Goal: Task Accomplishment & Management: Complete application form

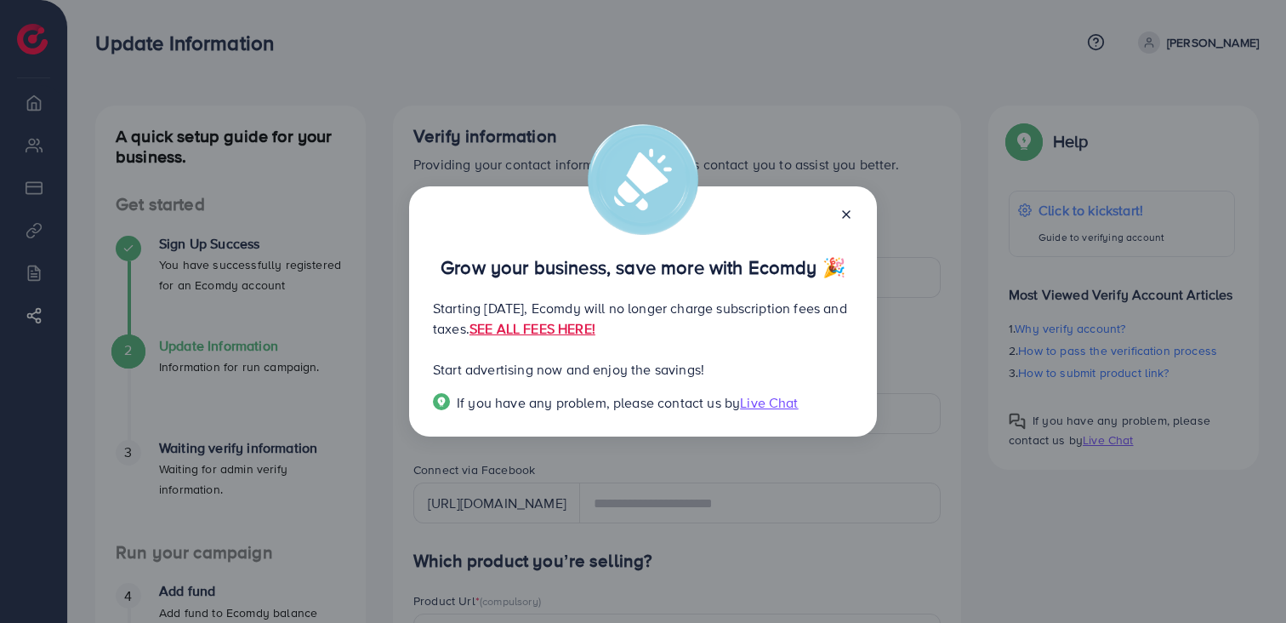
drag, startPoint x: 782, startPoint y: 403, endPoint x: 798, endPoint y: 401, distance: 15.5
click at [782, 404] on span "Live Chat" at bounding box center [769, 402] width 58 height 19
click at [595, 331] on link "SEE ALL FEES HERE!" at bounding box center [532, 328] width 126 height 19
click at [855, 209] on div "Grow your business, save more with Ecomdy 🎉 Starting [DATE], Ecomdy will no lon…" at bounding box center [643, 311] width 468 height 250
click at [843, 211] on line at bounding box center [846, 214] width 7 height 7
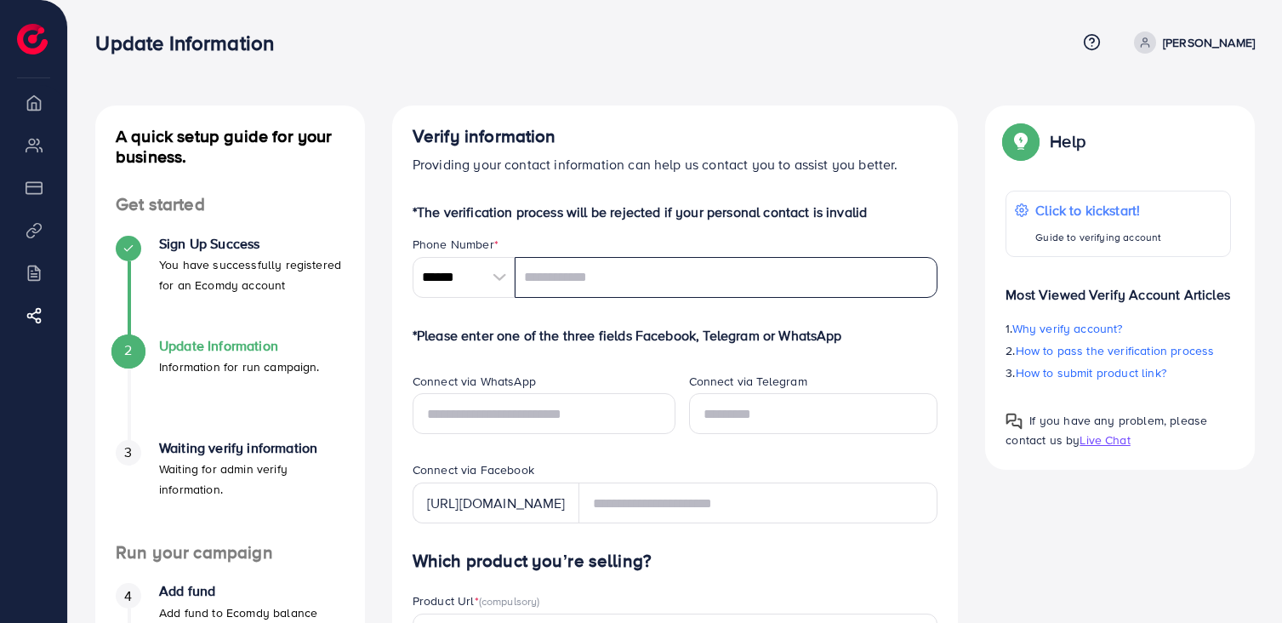
click at [556, 270] on input "tel" at bounding box center [727, 277] width 424 height 41
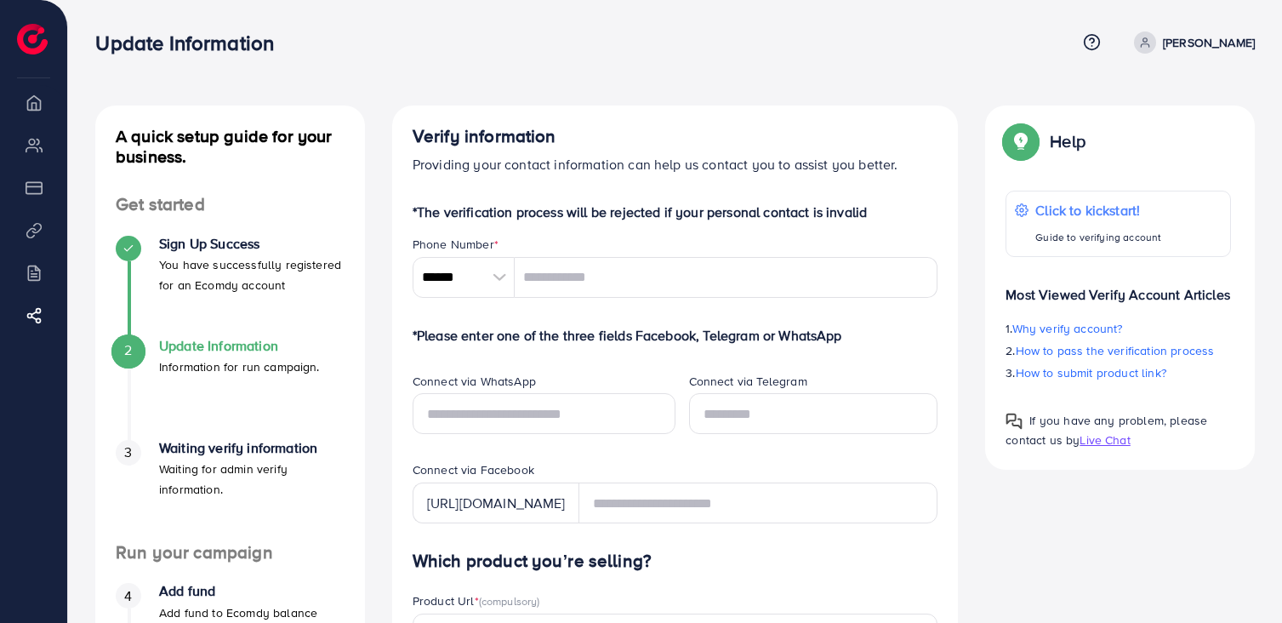
click at [485, 275] on div at bounding box center [500, 277] width 30 height 41
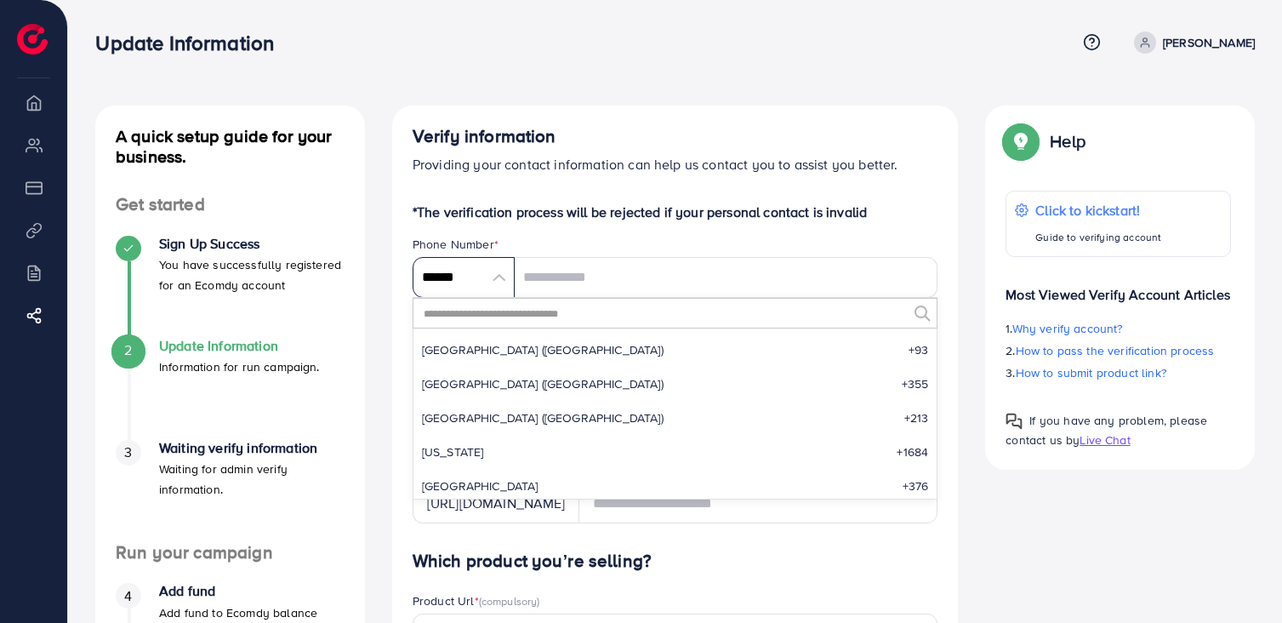
scroll to position [7896, 0]
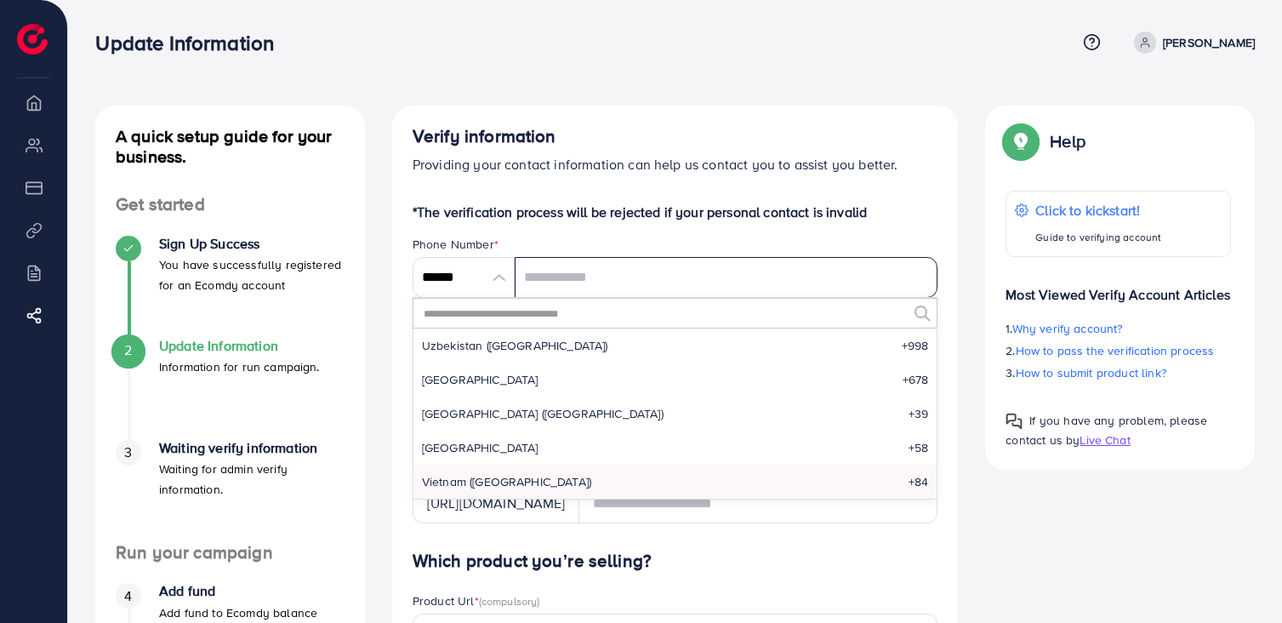
click at [554, 273] on input "tel" at bounding box center [727, 277] width 424 height 41
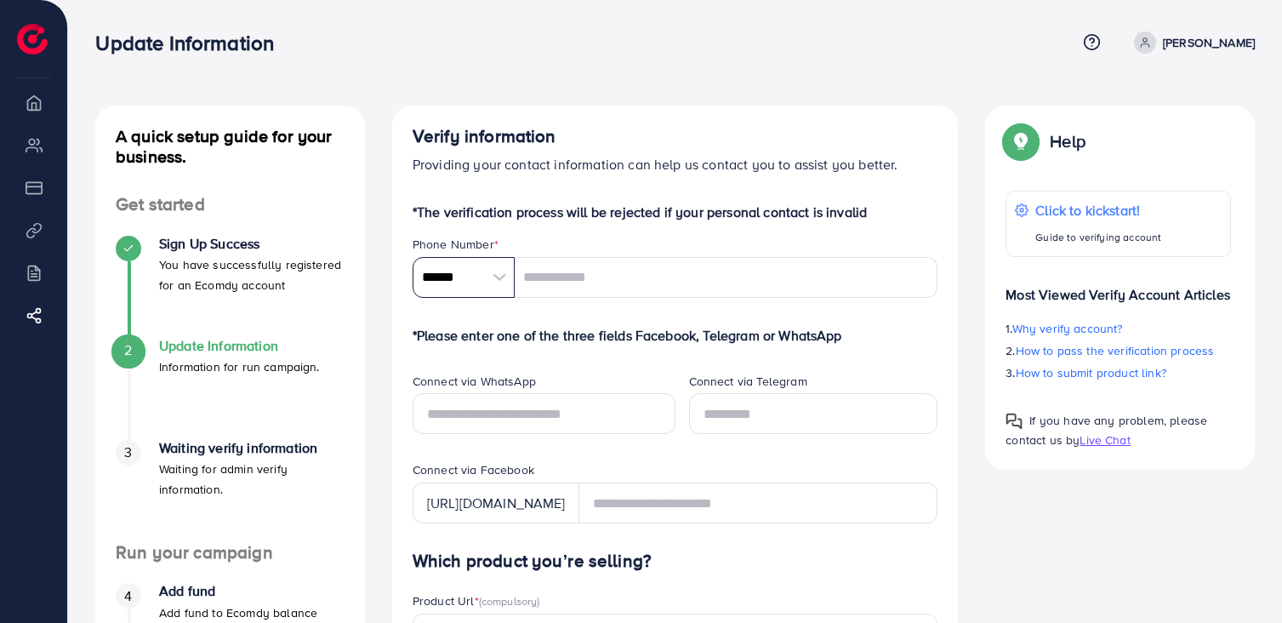
click at [475, 279] on input "******" at bounding box center [463, 277] width 102 height 41
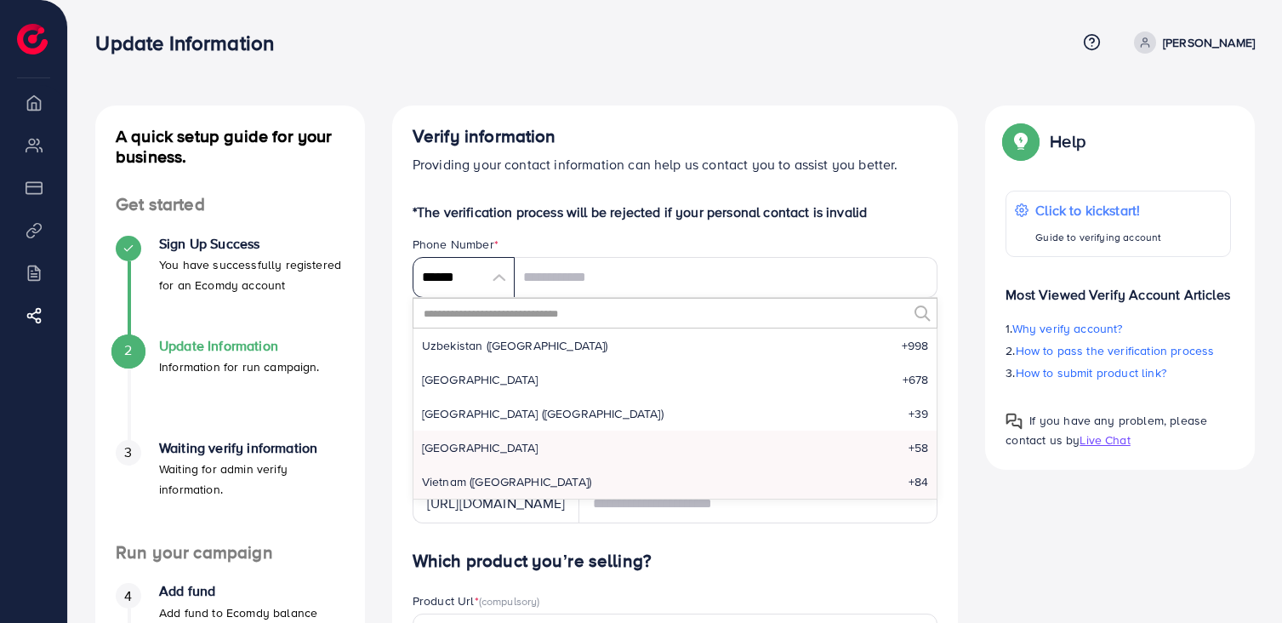
scroll to position [6085, 0]
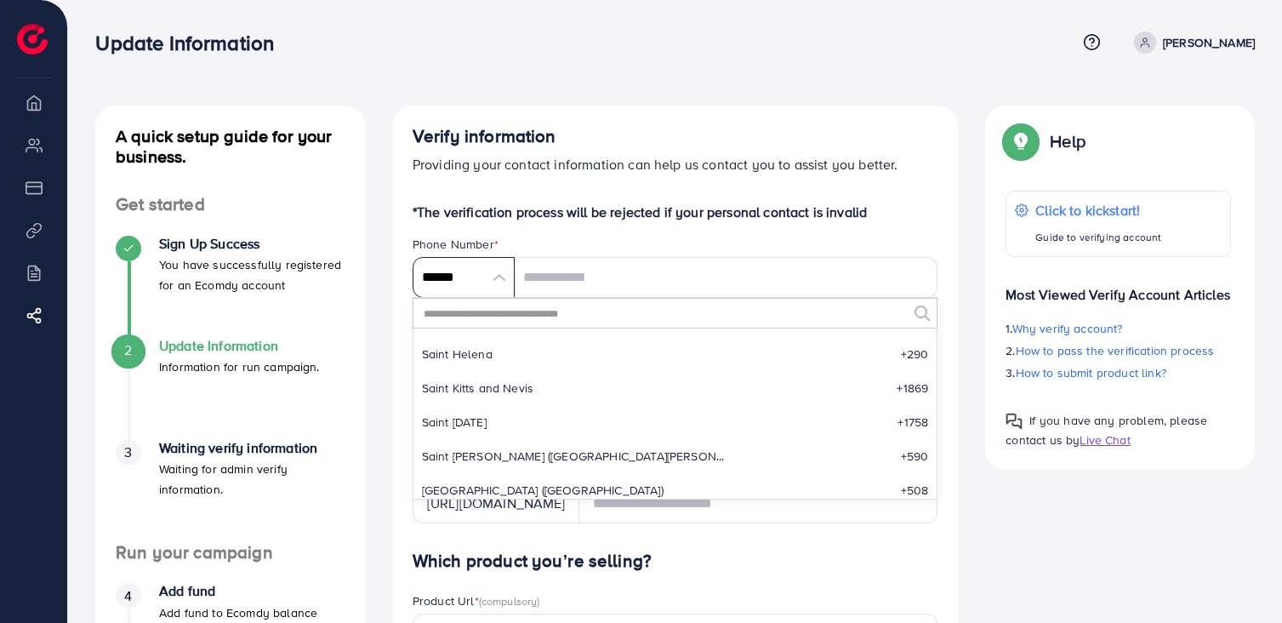
click at [499, 287] on input "******" at bounding box center [463, 277] width 102 height 41
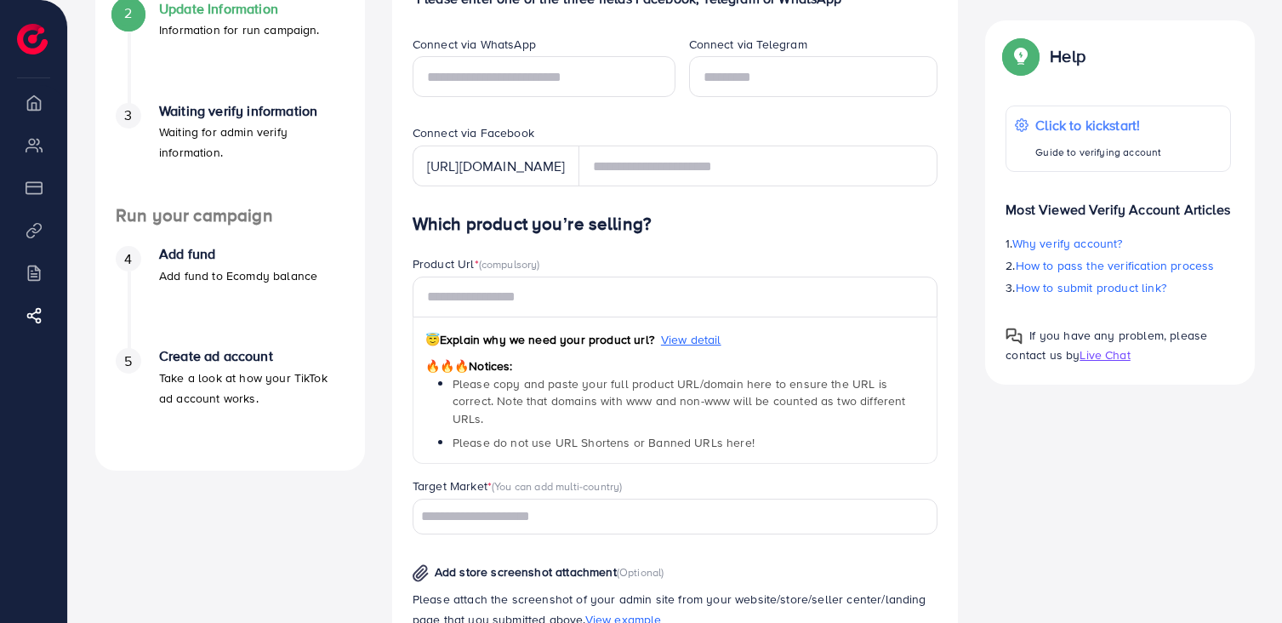
scroll to position [222, 0]
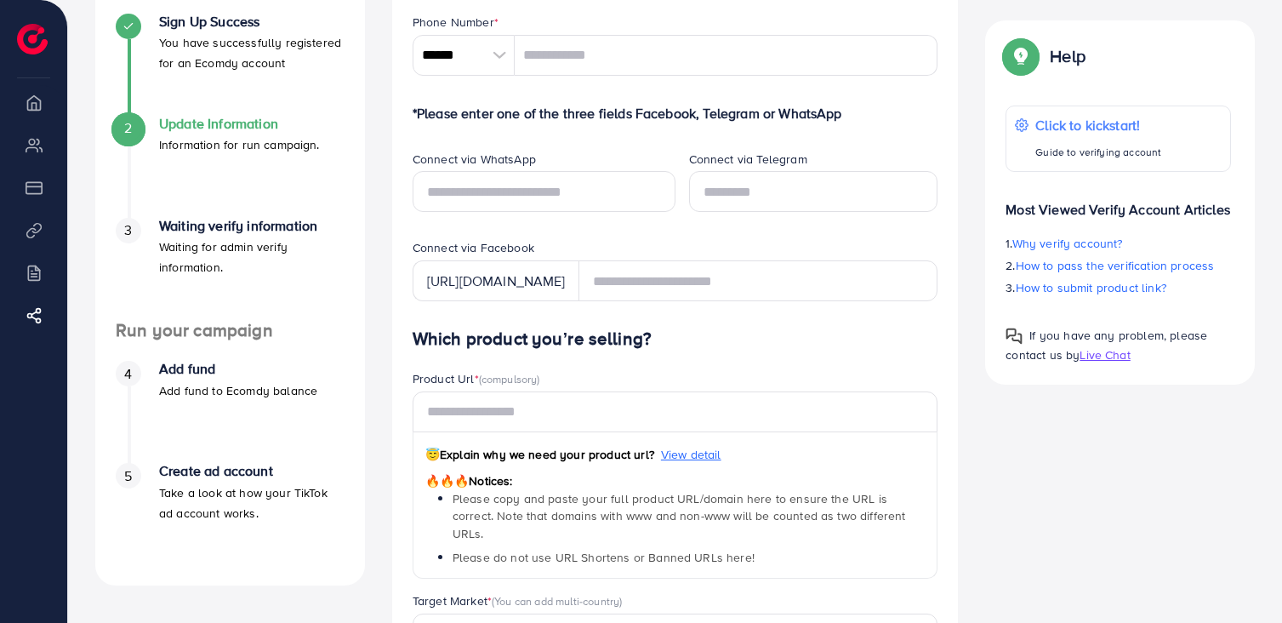
drag, startPoint x: 473, startPoint y: 382, endPoint x: 476, endPoint y: 398, distance: 16.5
click at [474, 384] on label "Product Url * (compulsory)" at bounding box center [476, 378] width 128 height 17
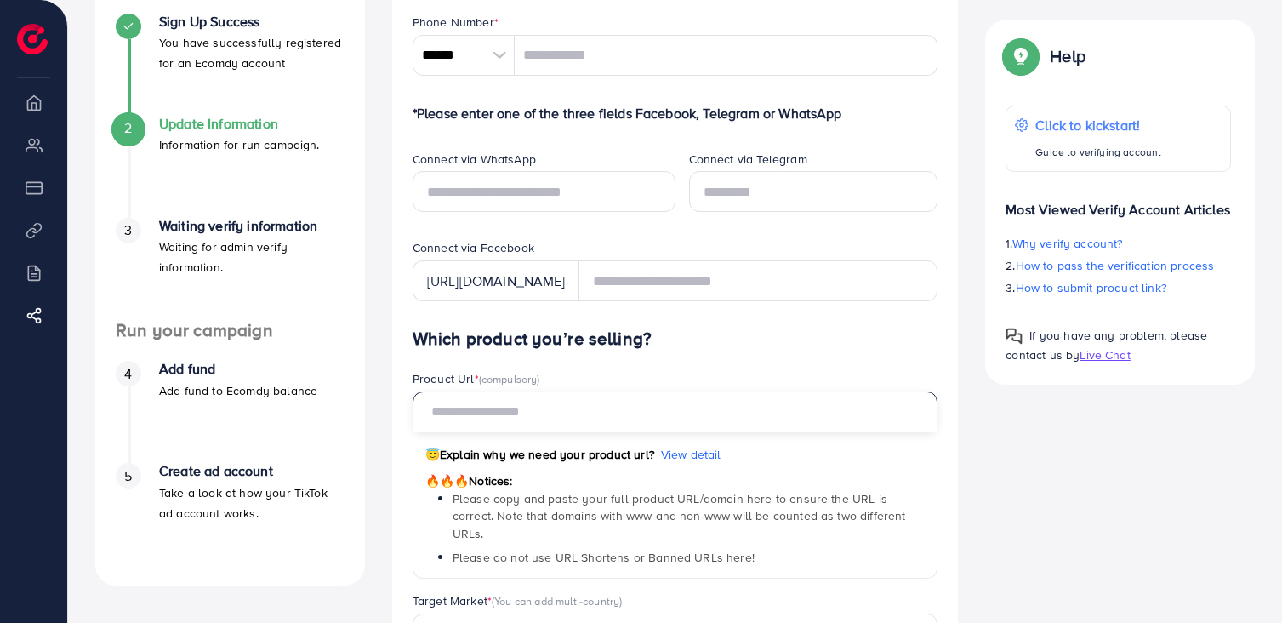
click at [476, 400] on input "text" at bounding box center [675, 411] width 526 height 41
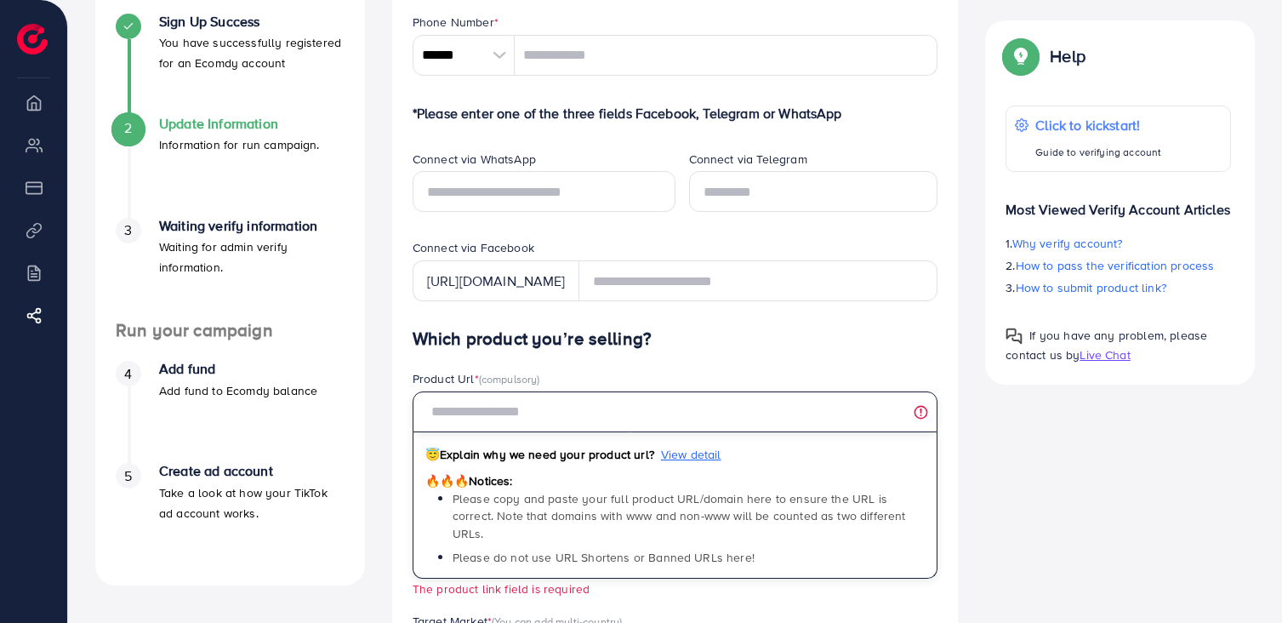
click at [520, 407] on input "text" at bounding box center [675, 411] width 526 height 41
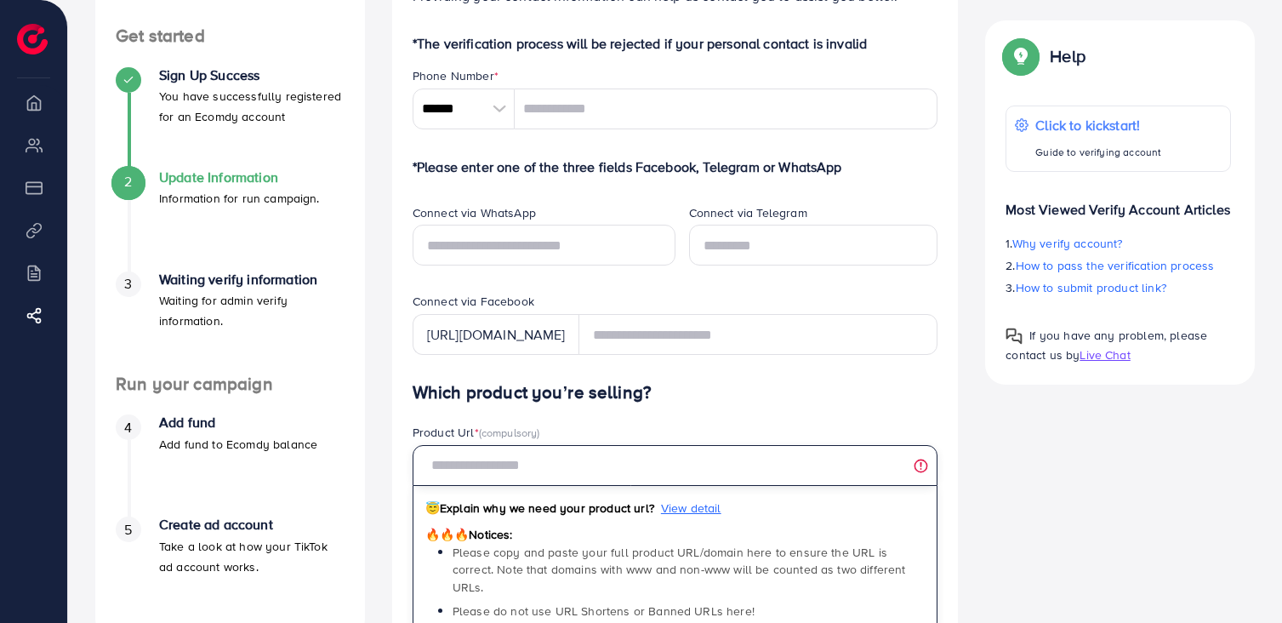
scroll to position [167, 0]
click at [465, 476] on input "text" at bounding box center [675, 466] width 526 height 41
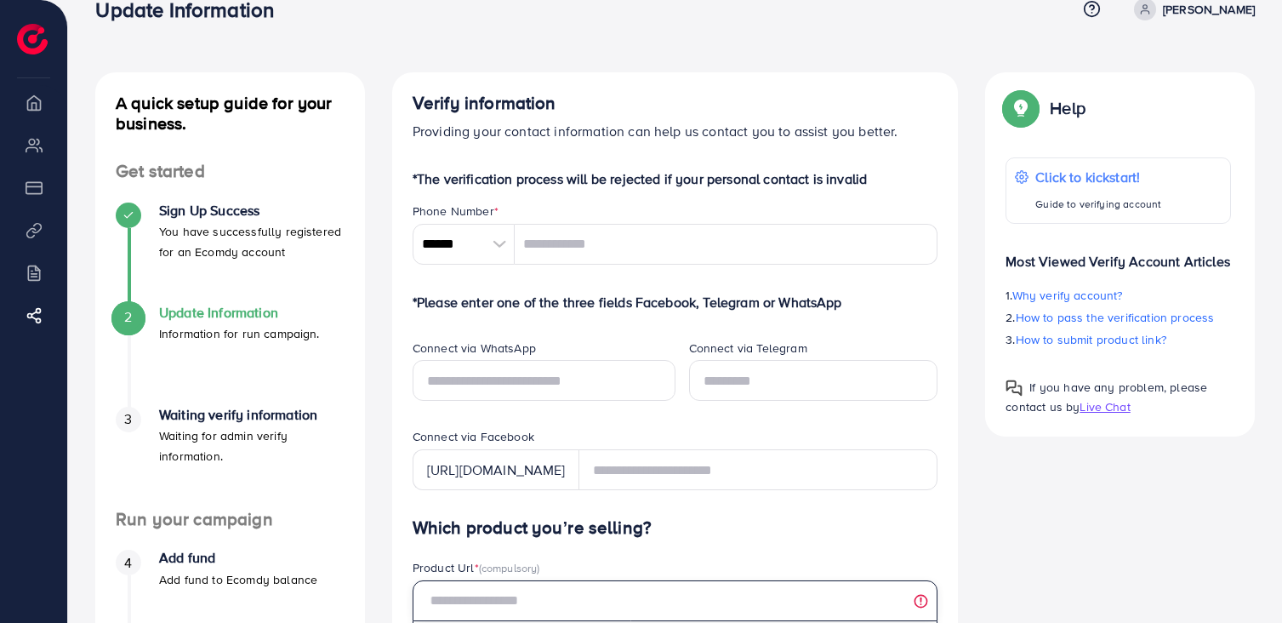
scroll to position [286, 0]
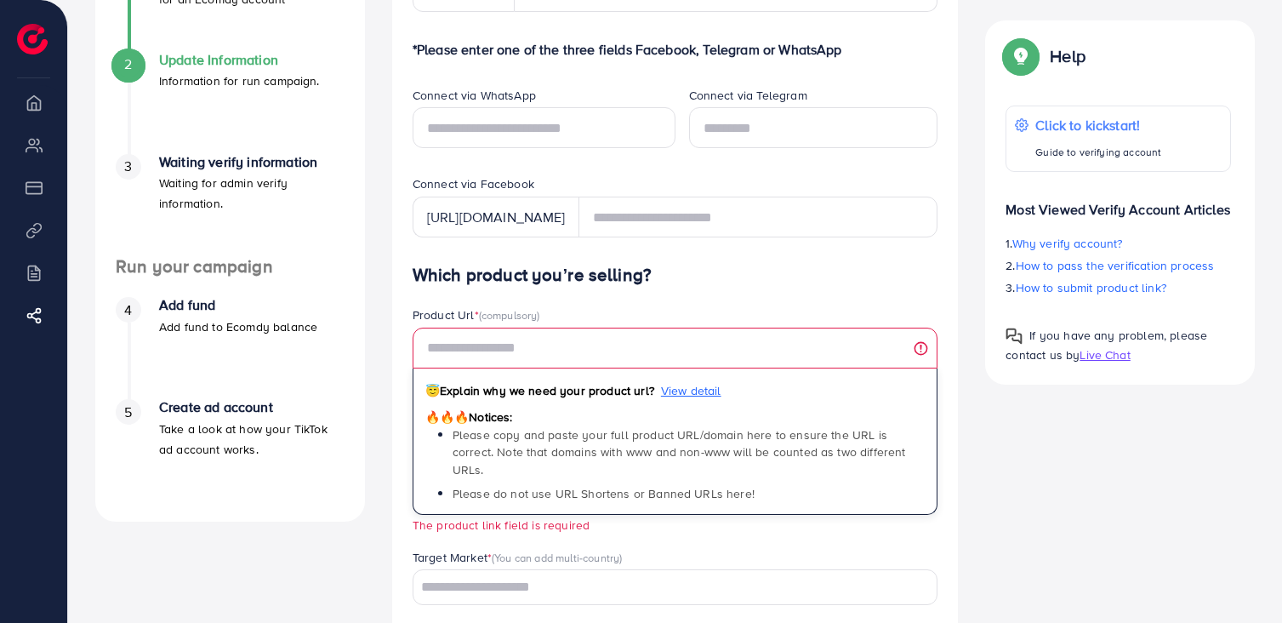
click at [481, 584] on div "Loading..." at bounding box center [675, 586] width 526 height 35
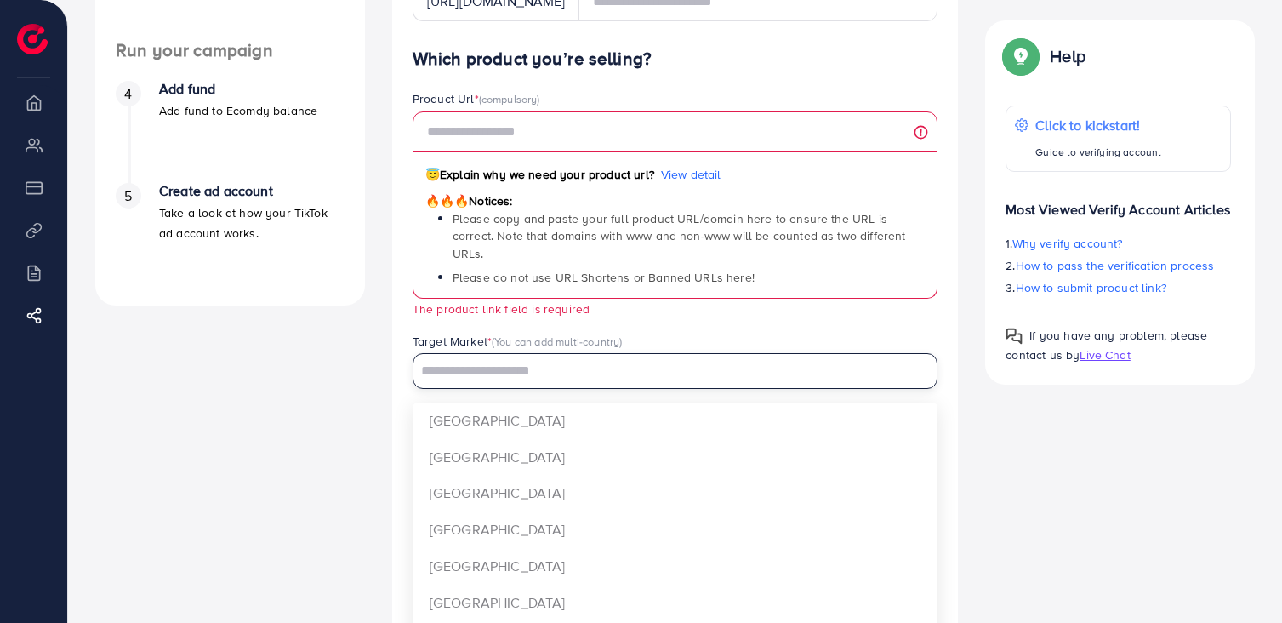
scroll to position [770, 0]
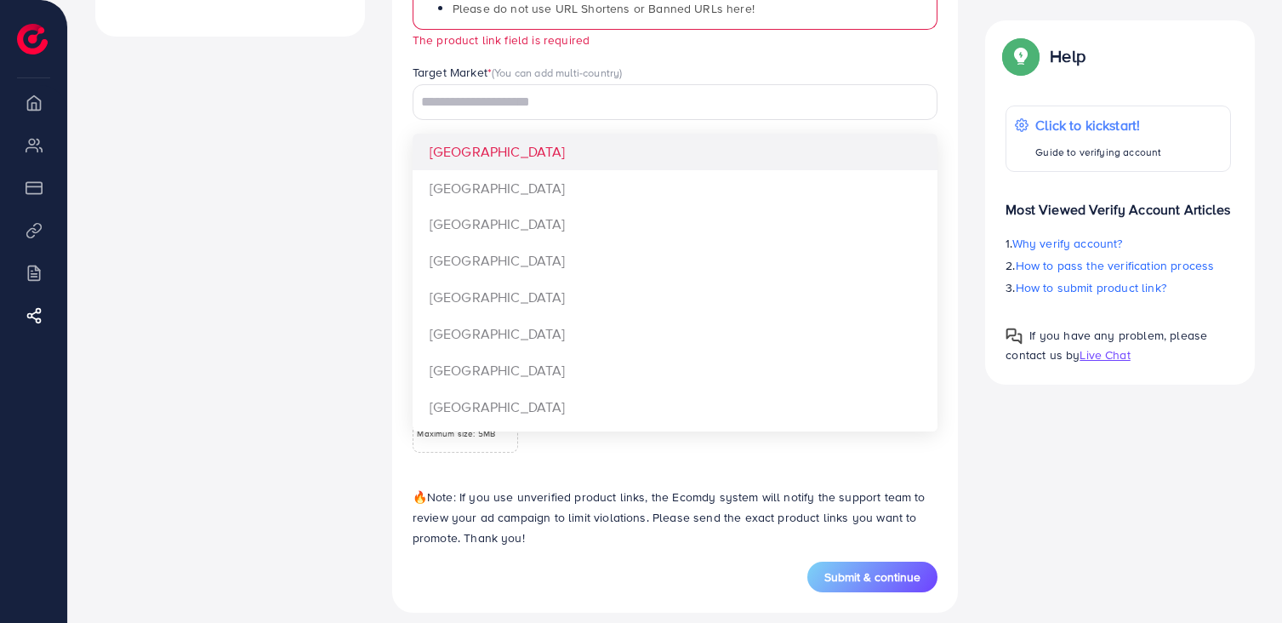
click at [980, 52] on div "Help Help Click to kickstart! Guide to verifying account Most Viewed Verify Acc…" at bounding box center [1119, 202] width 297 height 364
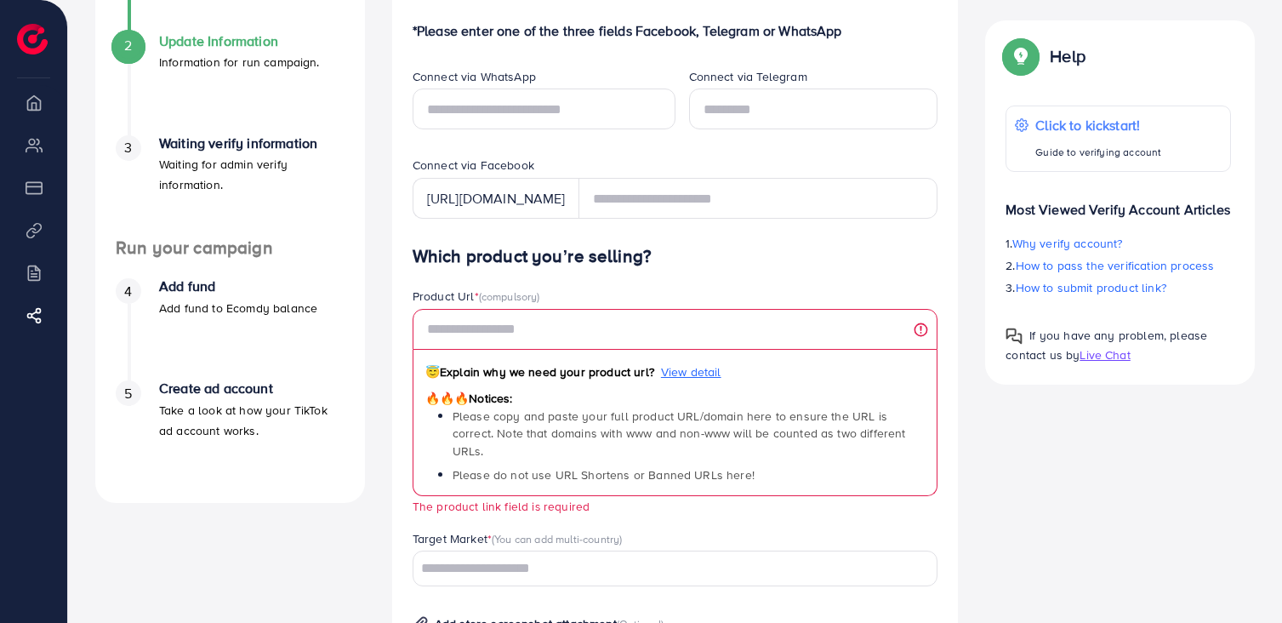
scroll to position [0, 0]
